Goal: Task Accomplishment & Management: Complete application form

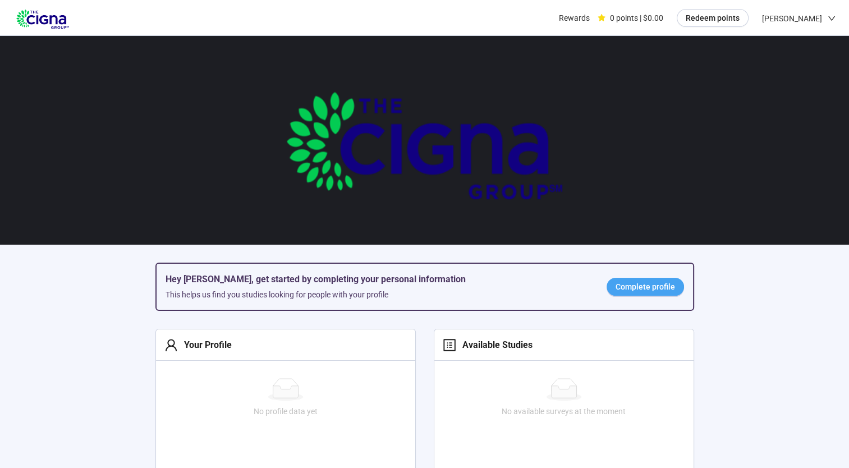
click at [647, 286] on span "Complete profile" at bounding box center [646, 287] width 60 height 12
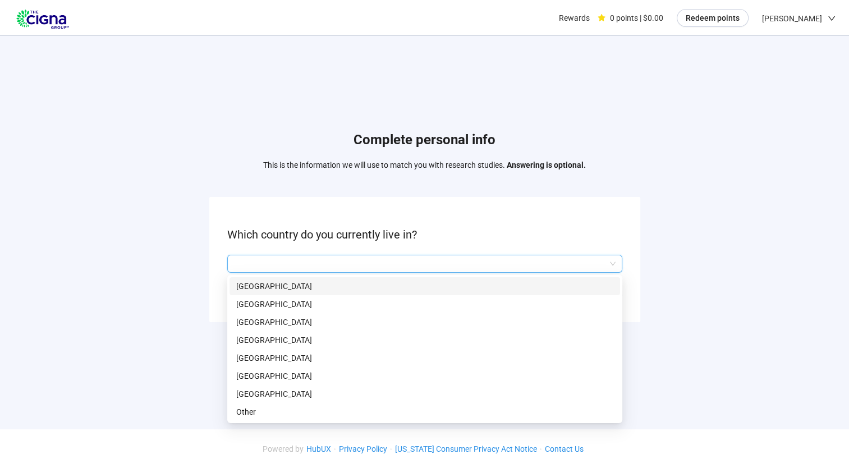
click at [395, 263] on input "search" at bounding box center [425, 263] width 382 height 17
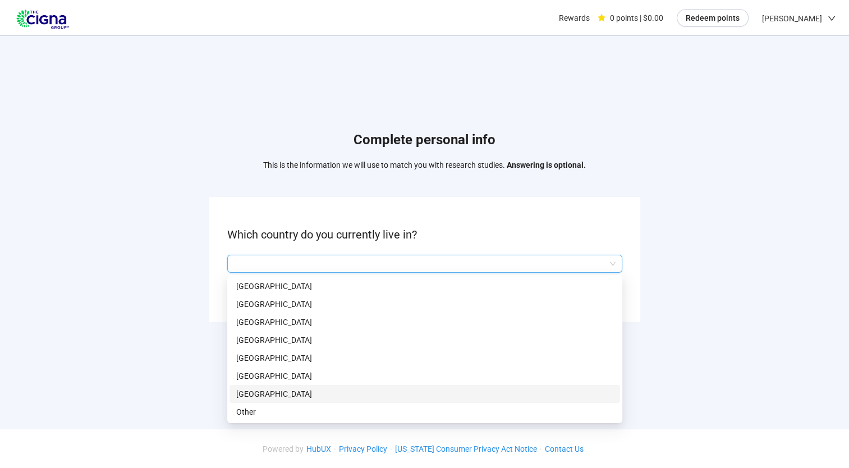
click at [317, 399] on div "[GEOGRAPHIC_DATA]" at bounding box center [425, 394] width 391 height 18
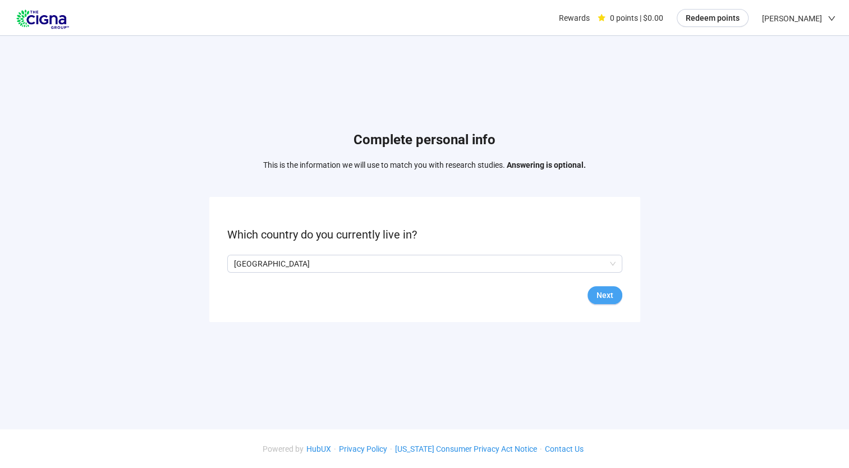
click at [602, 300] on span "Next" at bounding box center [605, 295] width 17 height 12
click at [454, 264] on input "search" at bounding box center [425, 263] width 382 height 17
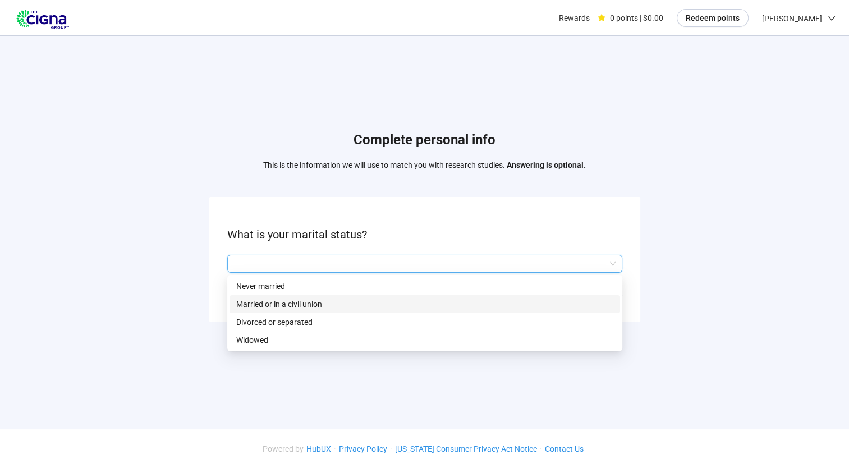
click at [319, 303] on p "Married or in a civil union" at bounding box center [424, 304] width 377 height 12
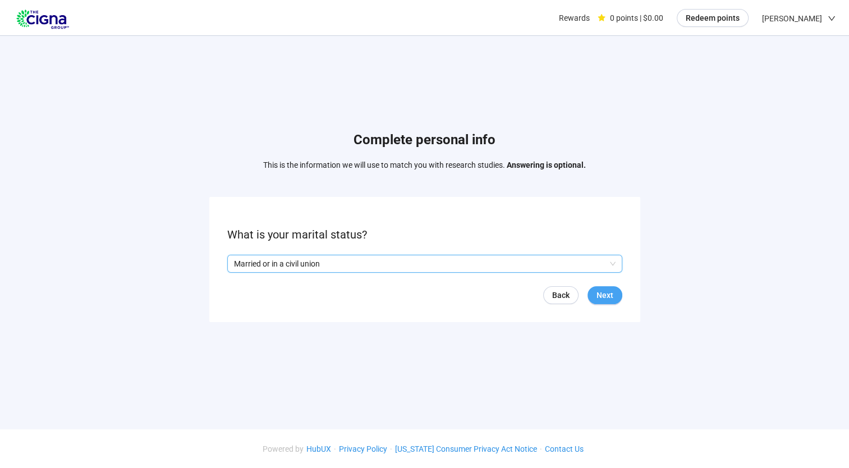
click at [605, 291] on span "Next" at bounding box center [605, 295] width 17 height 12
click at [583, 264] on input "search" at bounding box center [425, 263] width 382 height 17
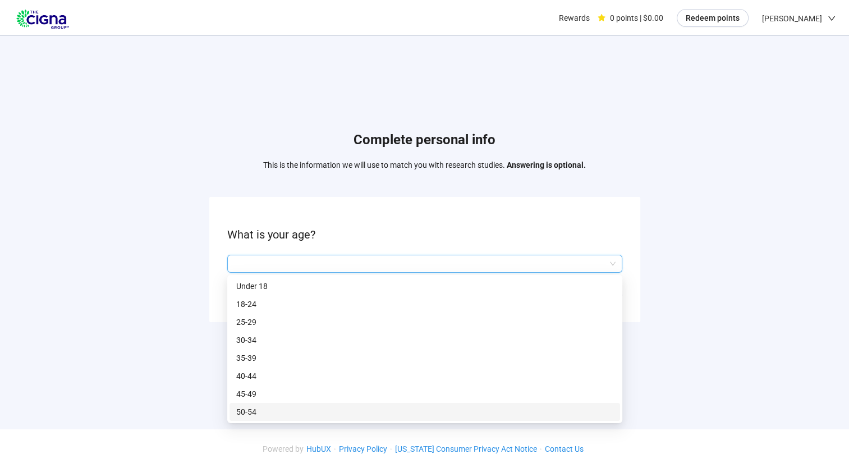
click at [306, 415] on p "50-54" at bounding box center [424, 412] width 377 height 12
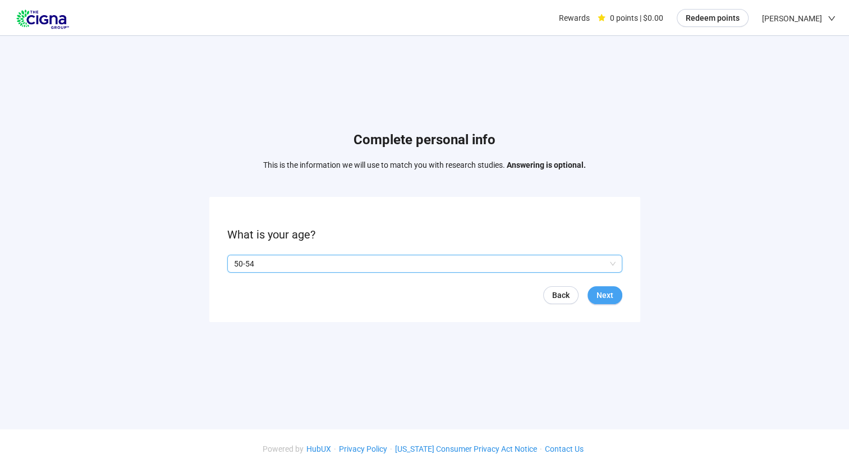
click at [605, 294] on span "Next" at bounding box center [605, 295] width 17 height 12
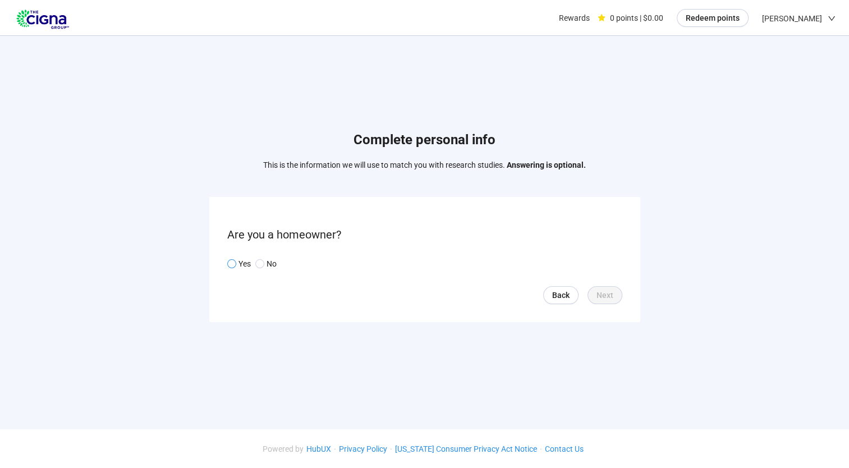
click at [237, 263] on span "Yes" at bounding box center [243, 264] width 15 height 12
click at [613, 297] on button "Next" at bounding box center [605, 295] width 35 height 18
click at [602, 268] on input "search" at bounding box center [425, 263] width 382 height 17
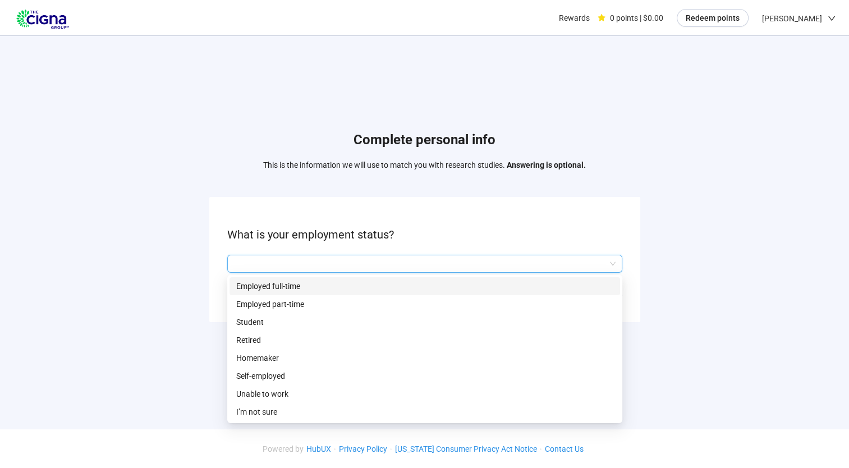
click at [335, 291] on p "Employed full-time" at bounding box center [424, 286] width 377 height 12
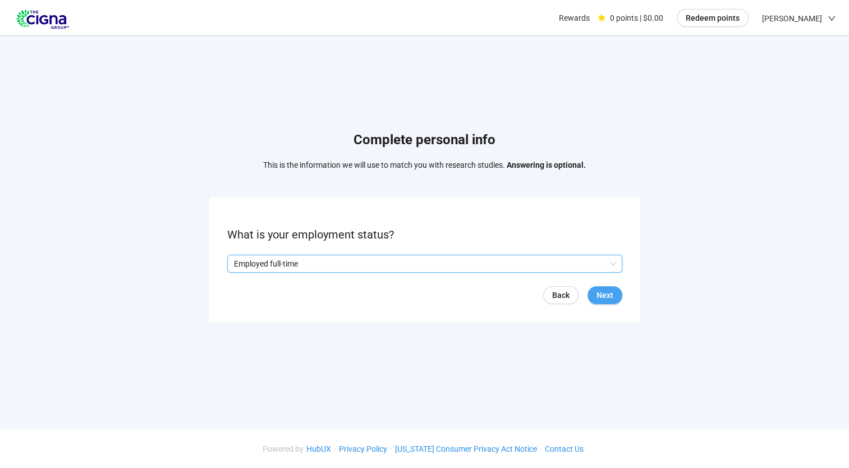
click at [598, 294] on span "Next" at bounding box center [605, 295] width 17 height 12
click at [540, 259] on input "search" at bounding box center [425, 263] width 382 height 17
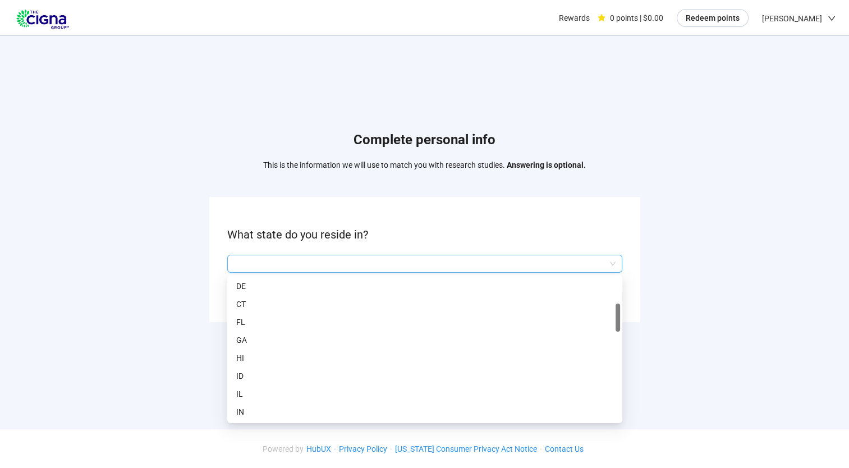
scroll to position [144, 0]
click at [294, 396] on p "IN" at bounding box center [424, 394] width 377 height 12
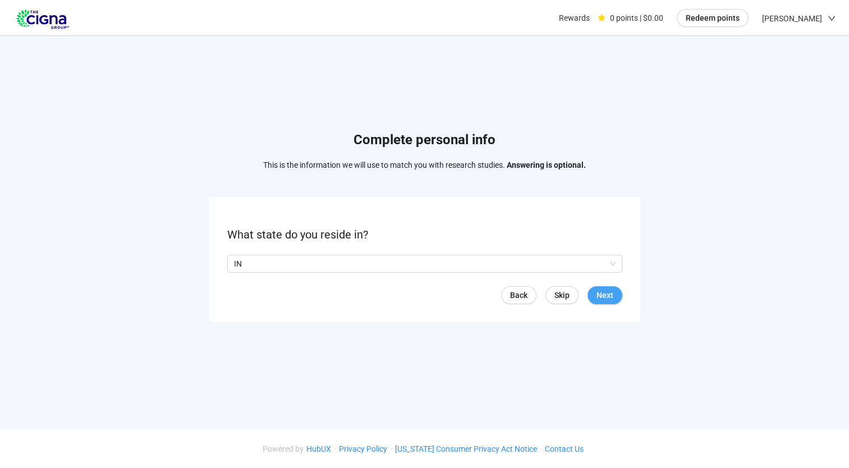
click at [605, 296] on span "Next" at bounding box center [605, 295] width 17 height 12
click at [579, 264] on input "search" at bounding box center [425, 263] width 382 height 17
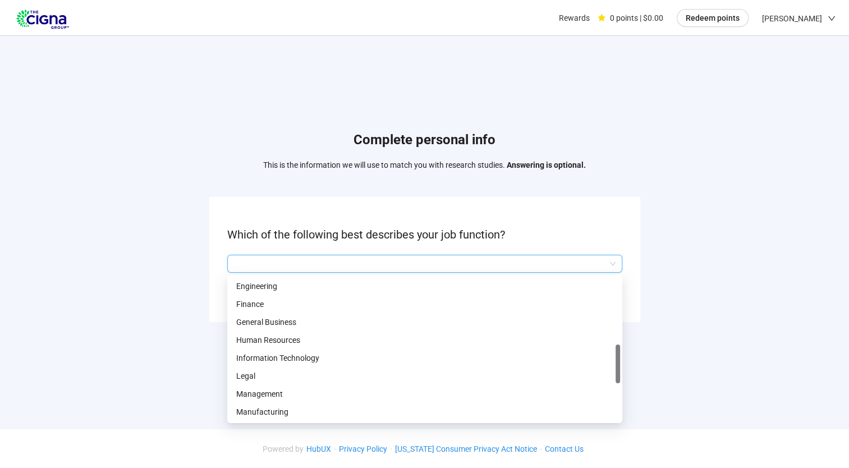
scroll to position [305, 0]
click at [494, 378] on p "Management" at bounding box center [424, 376] width 377 height 12
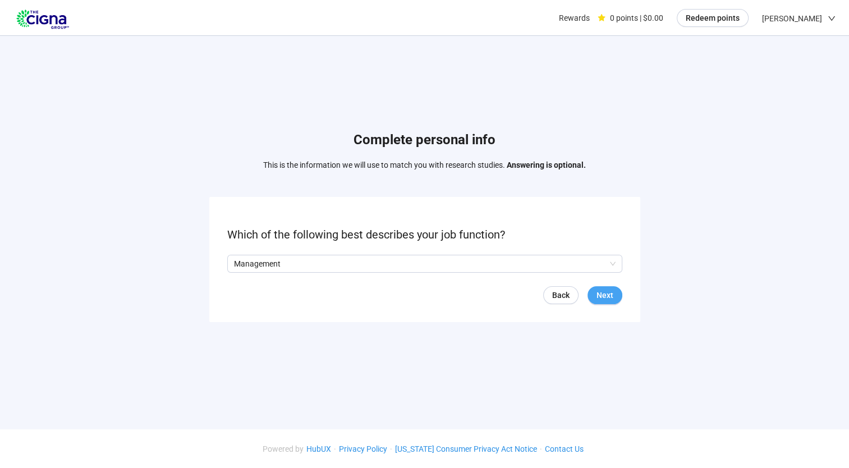
click at [600, 294] on span "Next" at bounding box center [605, 295] width 17 height 12
click at [597, 266] on input "search" at bounding box center [425, 263] width 382 height 17
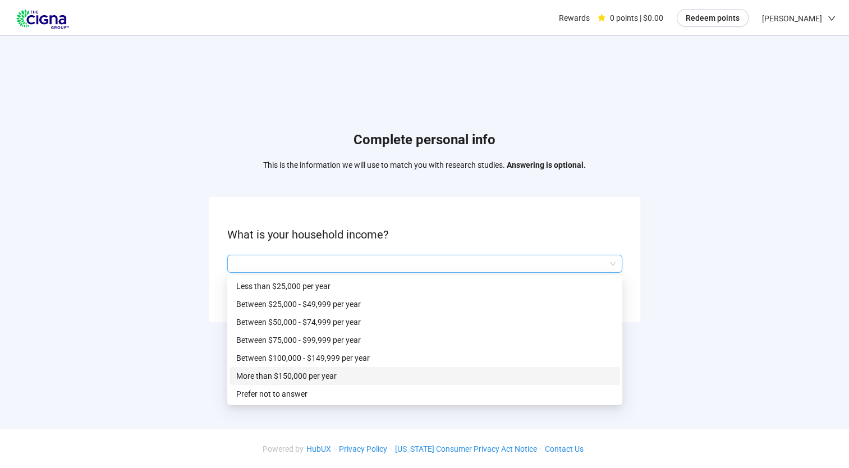
click at [422, 378] on p "More than $150,000 per year" at bounding box center [424, 376] width 377 height 12
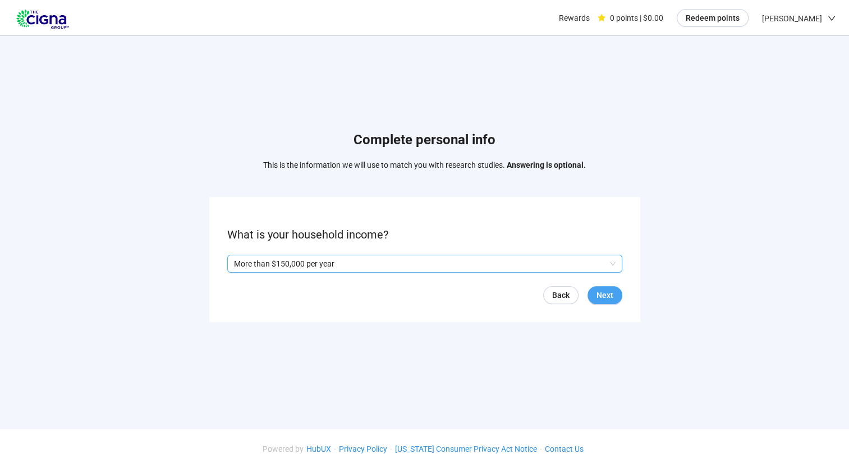
click at [612, 298] on span "Next" at bounding box center [605, 295] width 17 height 12
click at [609, 291] on span "Next" at bounding box center [605, 295] width 17 height 12
click at [536, 272] on form "What is your living situation? Back Next" at bounding box center [424, 259] width 431 height 125
click at [525, 265] on input "search" at bounding box center [425, 263] width 382 height 17
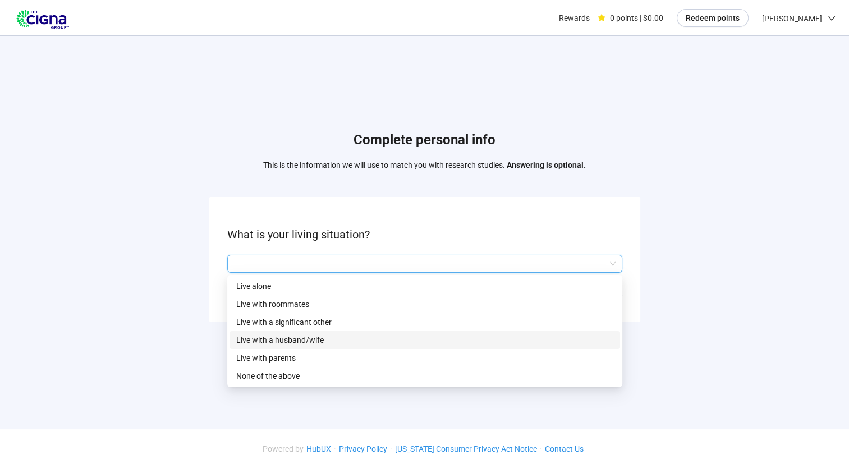
click at [402, 344] on p "Live with a husband/wife" at bounding box center [424, 340] width 377 height 12
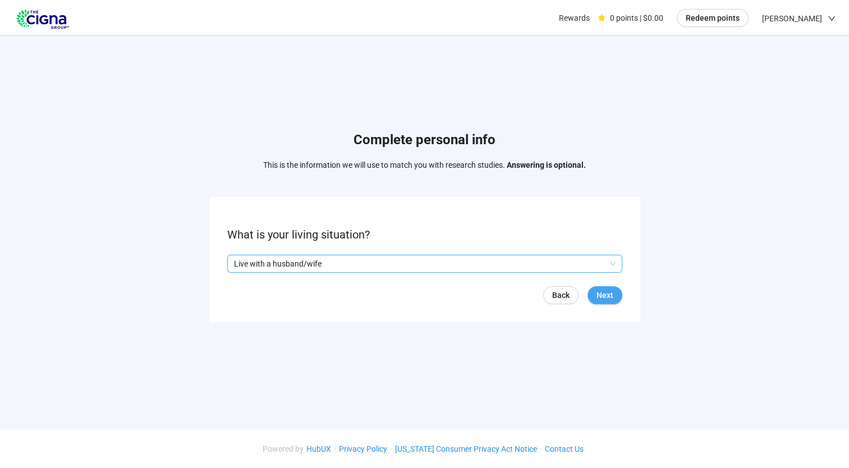
click at [604, 292] on span "Next" at bounding box center [605, 295] width 17 height 12
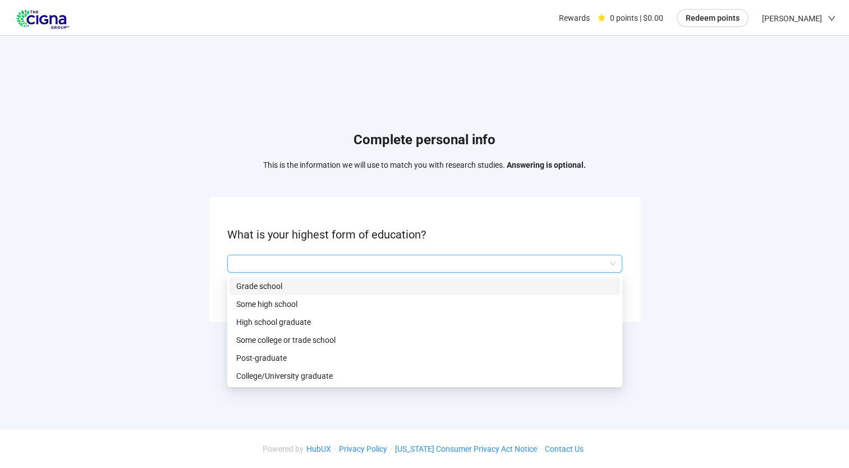
click at [491, 262] on input "search" at bounding box center [425, 263] width 382 height 17
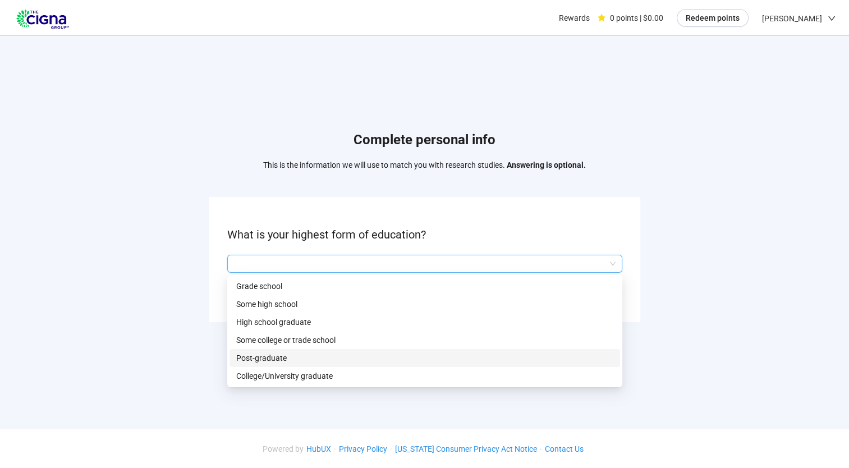
click at [352, 356] on p "Post-graduate" at bounding box center [424, 358] width 377 height 12
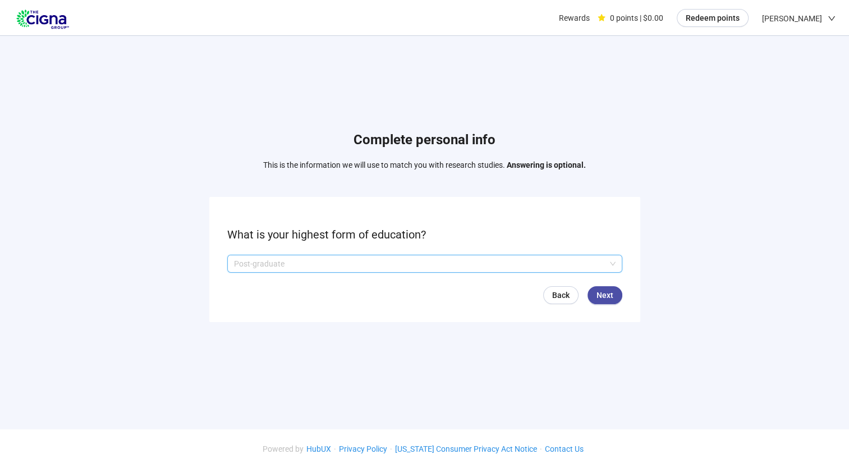
click at [545, 260] on p "Post-graduate" at bounding box center [420, 263] width 372 height 17
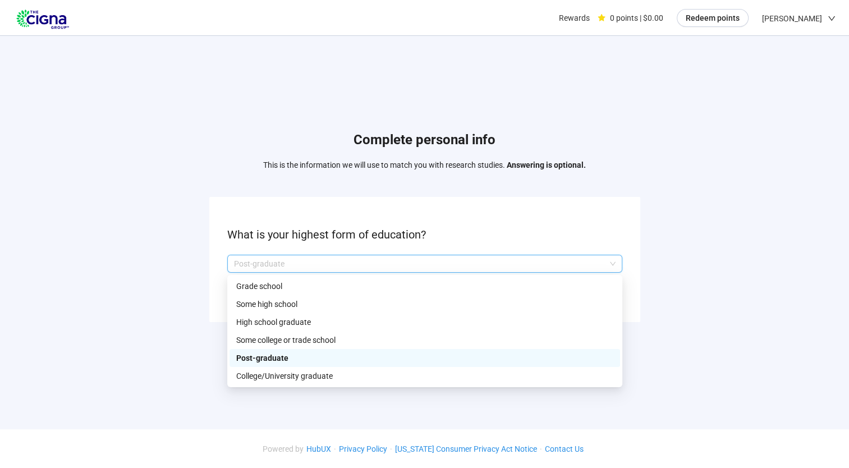
click at [759, 268] on div "Complete personal info This is the information we will use to match you with re…" at bounding box center [424, 229] width 849 height 387
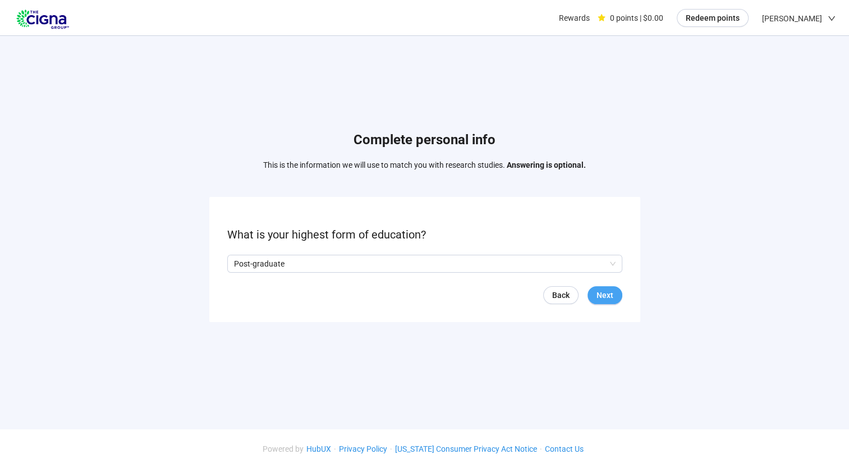
click at [606, 296] on span "Next" at bounding box center [605, 295] width 17 height 12
click at [534, 262] on input "search" at bounding box center [425, 263] width 382 height 17
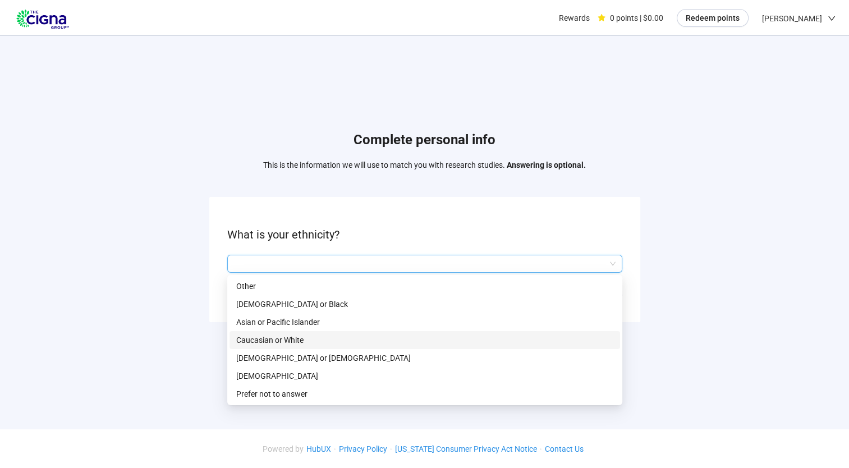
click at [395, 342] on p "Caucasian or White" at bounding box center [424, 340] width 377 height 12
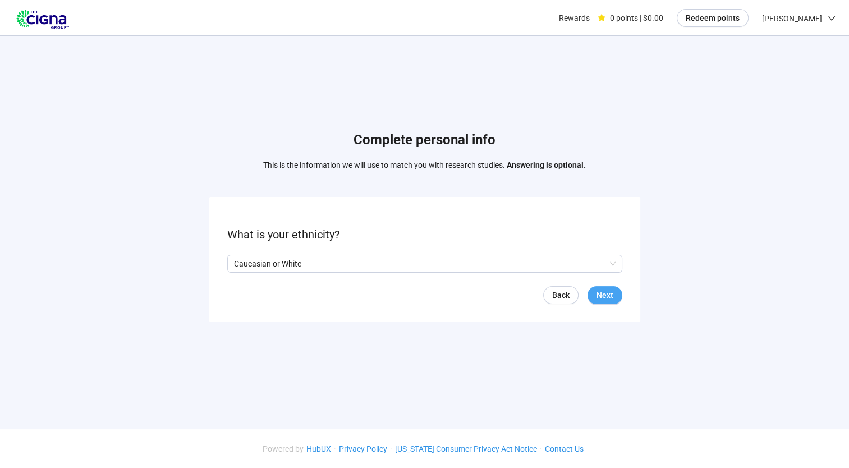
click at [597, 291] on span "Next" at bounding box center [605, 295] width 17 height 12
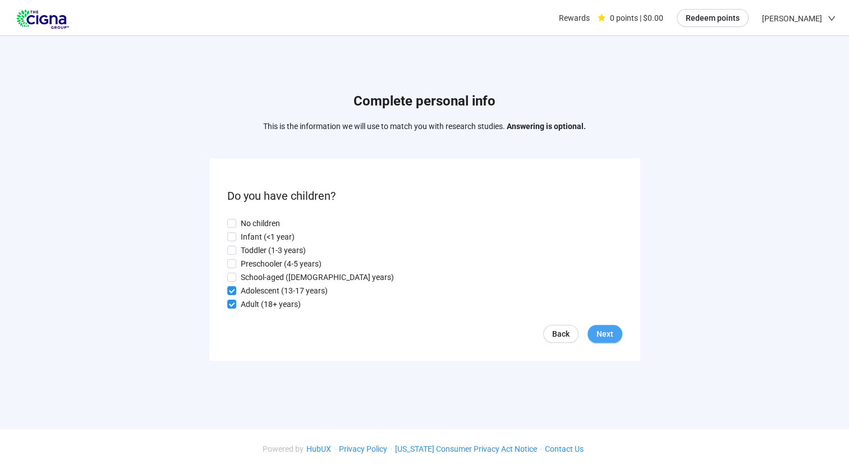
click at [607, 329] on span "Next" at bounding box center [605, 334] width 17 height 12
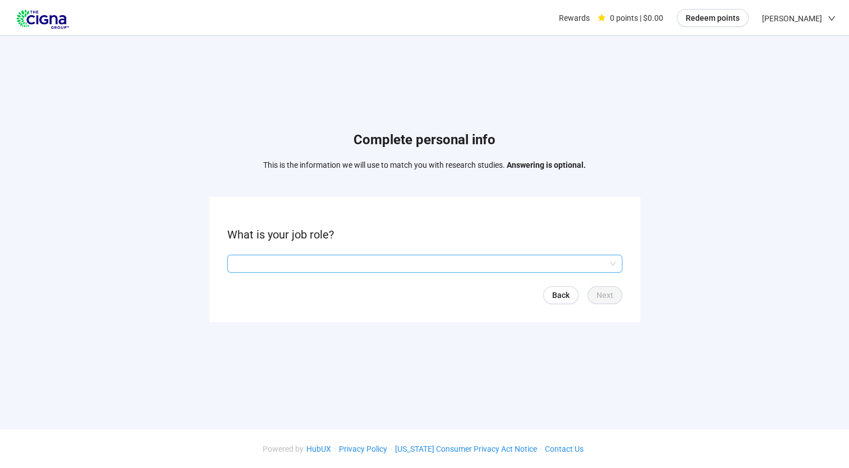
click at [408, 262] on input "search" at bounding box center [425, 263] width 382 height 17
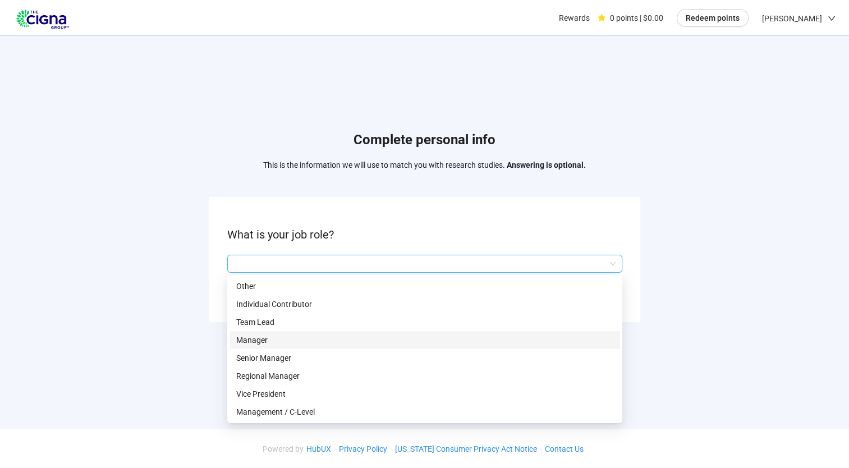
click at [335, 340] on p "Manager" at bounding box center [424, 340] width 377 height 12
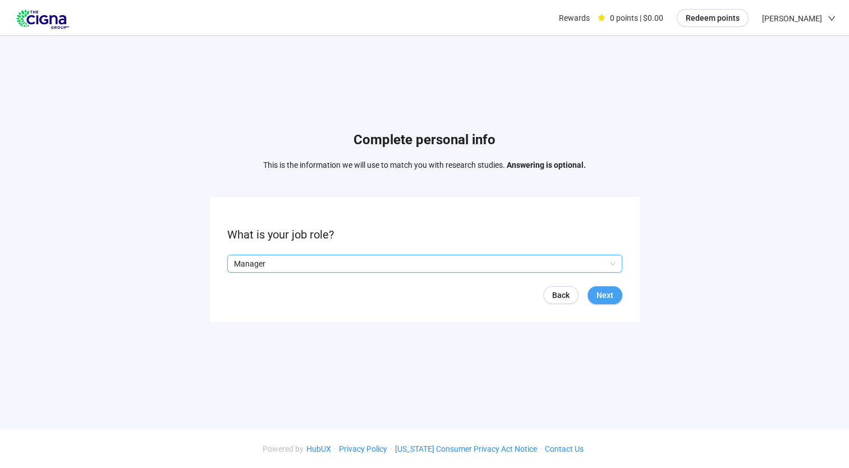
click at [597, 295] on span "Next" at bounding box center [605, 295] width 17 height 12
click at [486, 262] on input "search" at bounding box center [425, 263] width 382 height 17
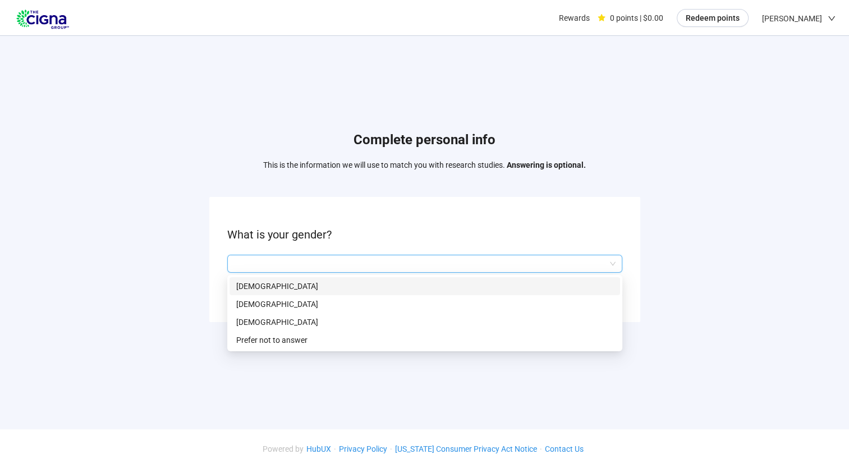
click at [383, 284] on p "[DEMOGRAPHIC_DATA]" at bounding box center [424, 286] width 377 height 12
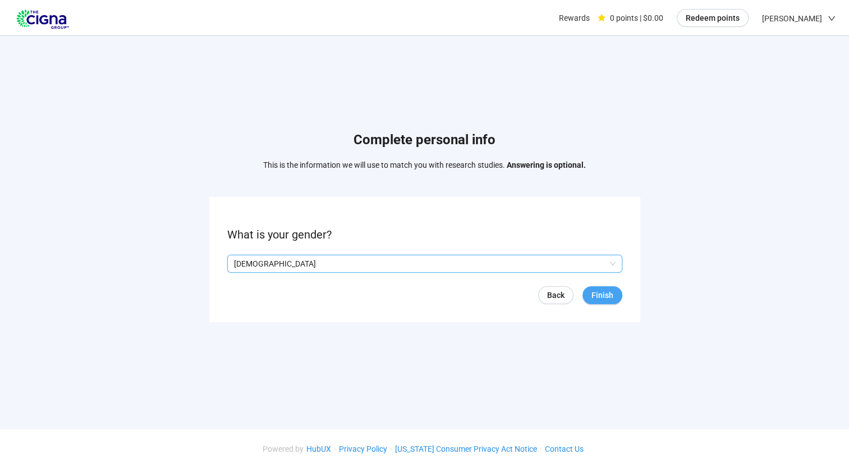
click at [595, 293] on span "Finish" at bounding box center [603, 295] width 22 height 12
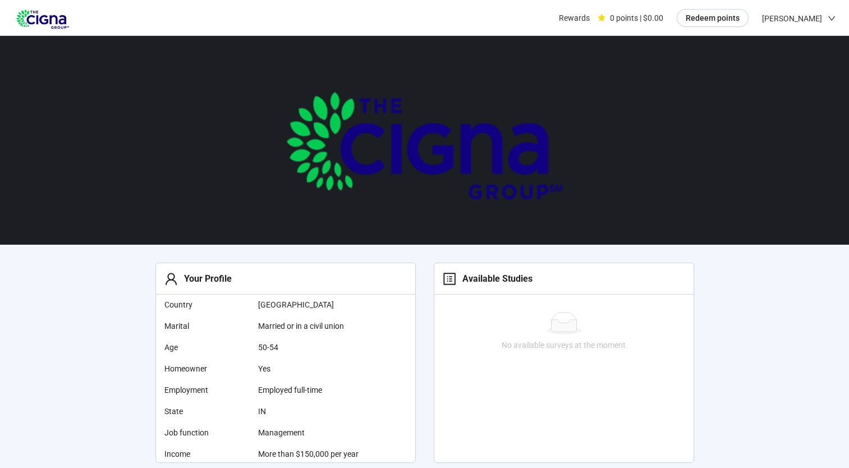
click at [829, 19] on icon "down" at bounding box center [832, 19] width 8 height 8
